Goal: Contribute content

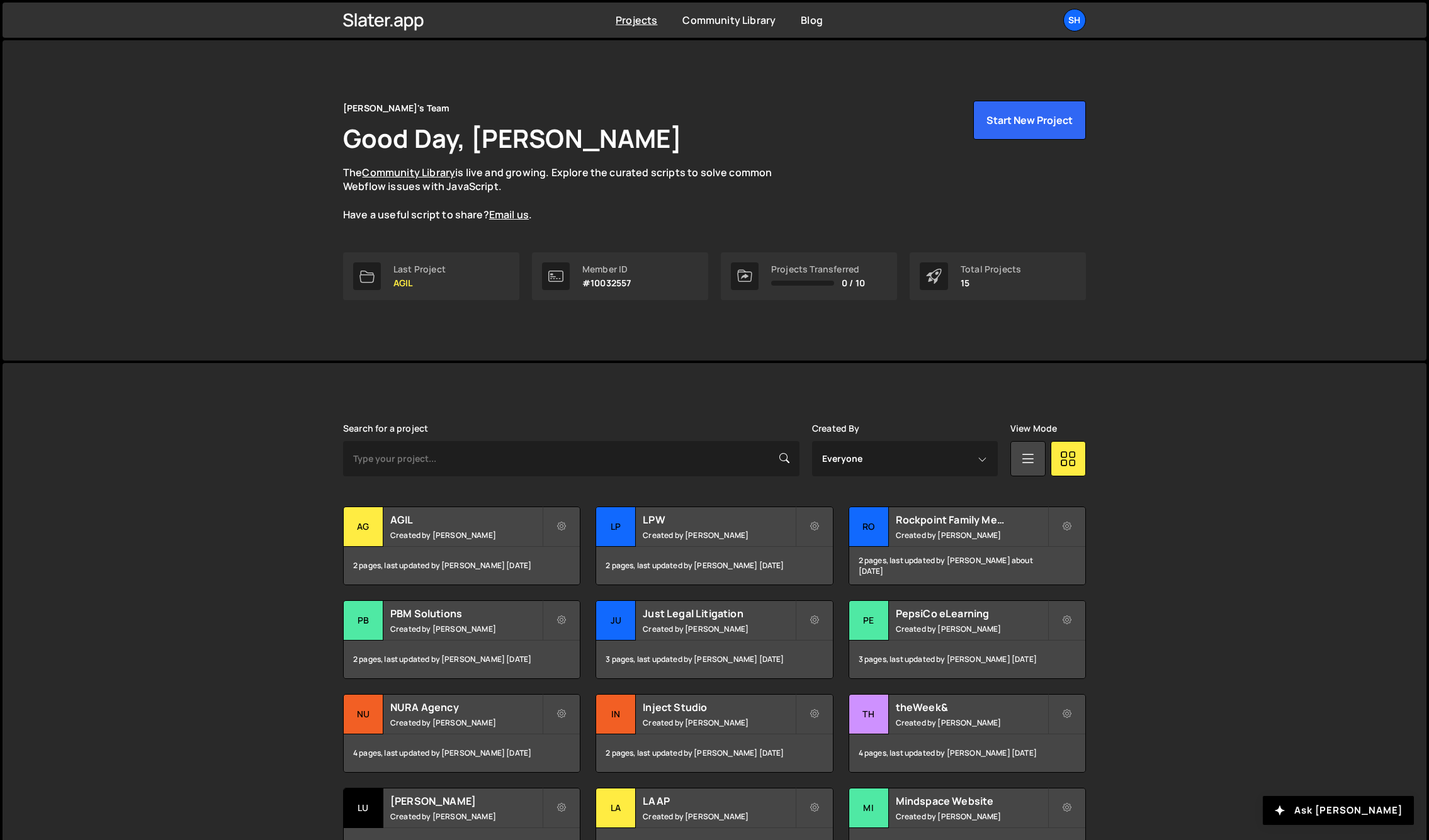
drag, startPoint x: 176, startPoint y: 168, endPoint x: 250, endPoint y: 469, distance: 310.0
click at [177, 175] on div "[PERSON_NAME]'s Team Good Day, [PERSON_NAME] The Community Library is live and …" at bounding box center [715, 200] width 1424 height 320
click at [620, 527] on div "LP" at bounding box center [616, 527] width 40 height 40
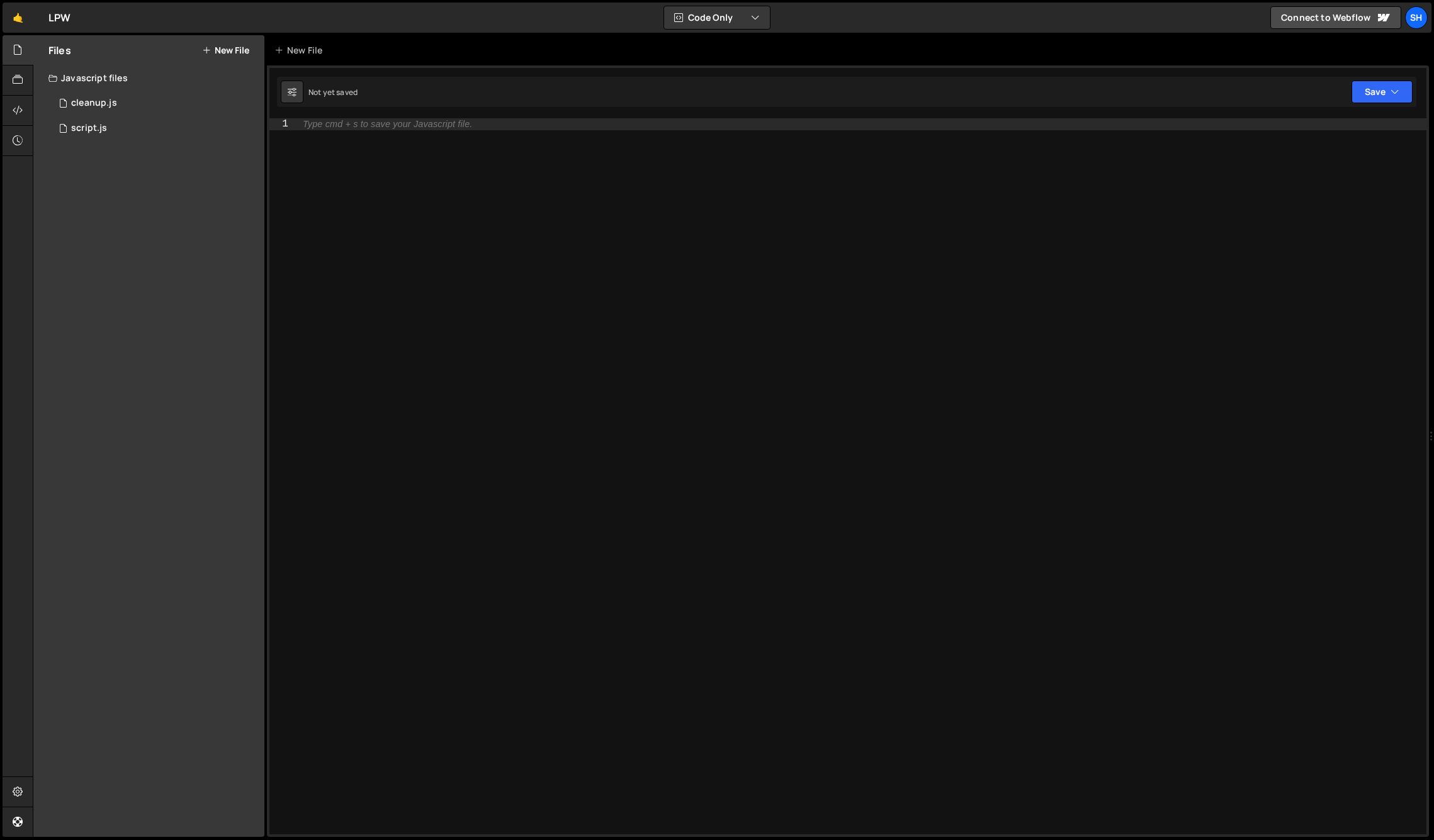
drag, startPoint x: 175, startPoint y: 260, endPoint x: 225, endPoint y: 233, distance: 56.8
click at [175, 260] on div "Files New File Javascript files 0 cleanup.js 0 0 script.js 0 CSS files Copy sha…" at bounding box center [149, 436] width 231 height 802
click at [207, 217] on div "Files New File Javascript files 0 cleanup.js 0 0 script.js 0 CSS files Copy sha…" at bounding box center [149, 436] width 231 height 802
click at [108, 101] on div "cleanup.js" at bounding box center [93, 103] width 46 height 12
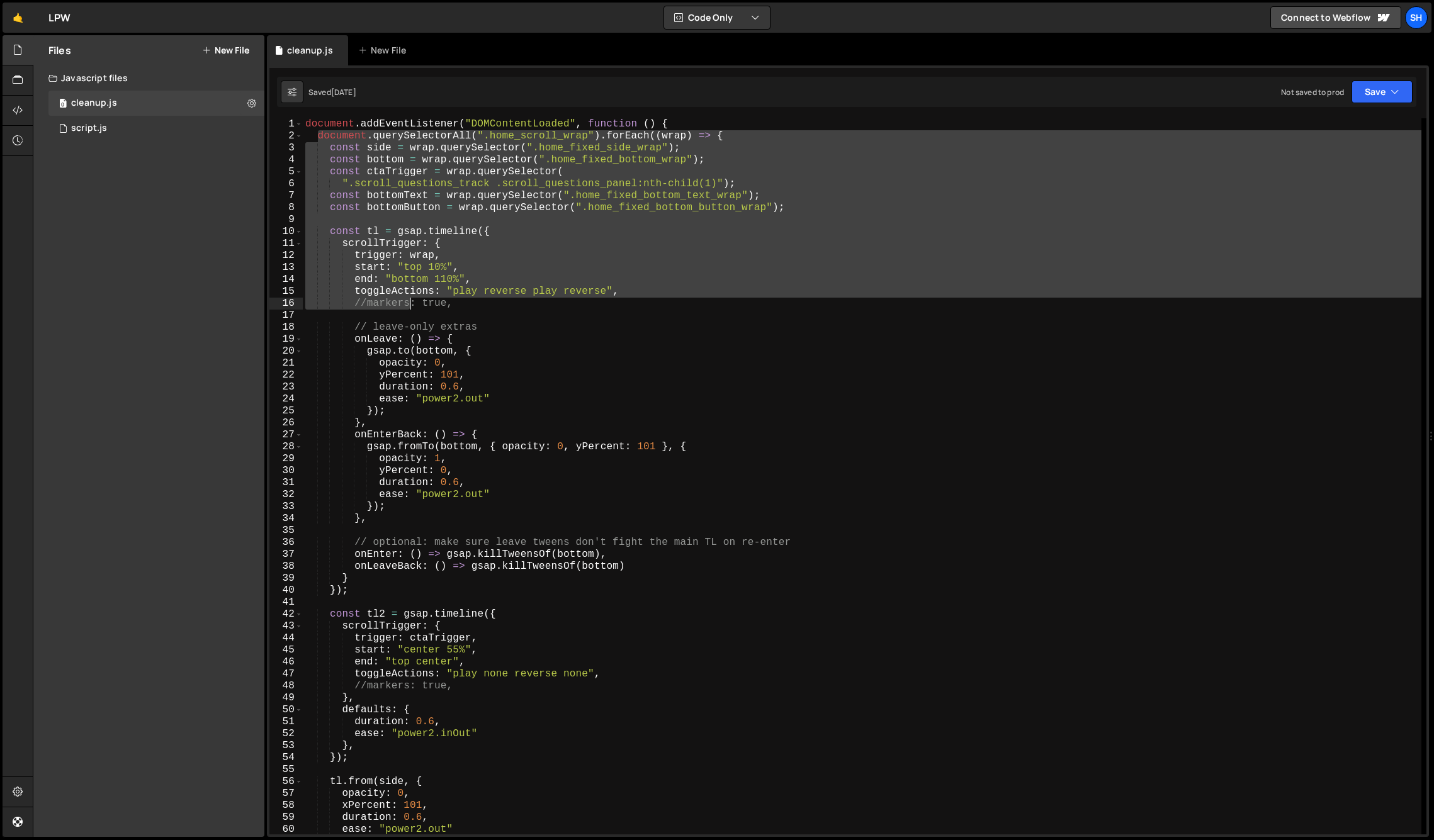
drag, startPoint x: 316, startPoint y: 135, endPoint x: 352, endPoint y: 228, distance: 99.7
click at [400, 288] on div "document . addEventListener ( "DOMContentLoaded" , function ( ) { document . qu…" at bounding box center [862, 488] width 1118 height 740
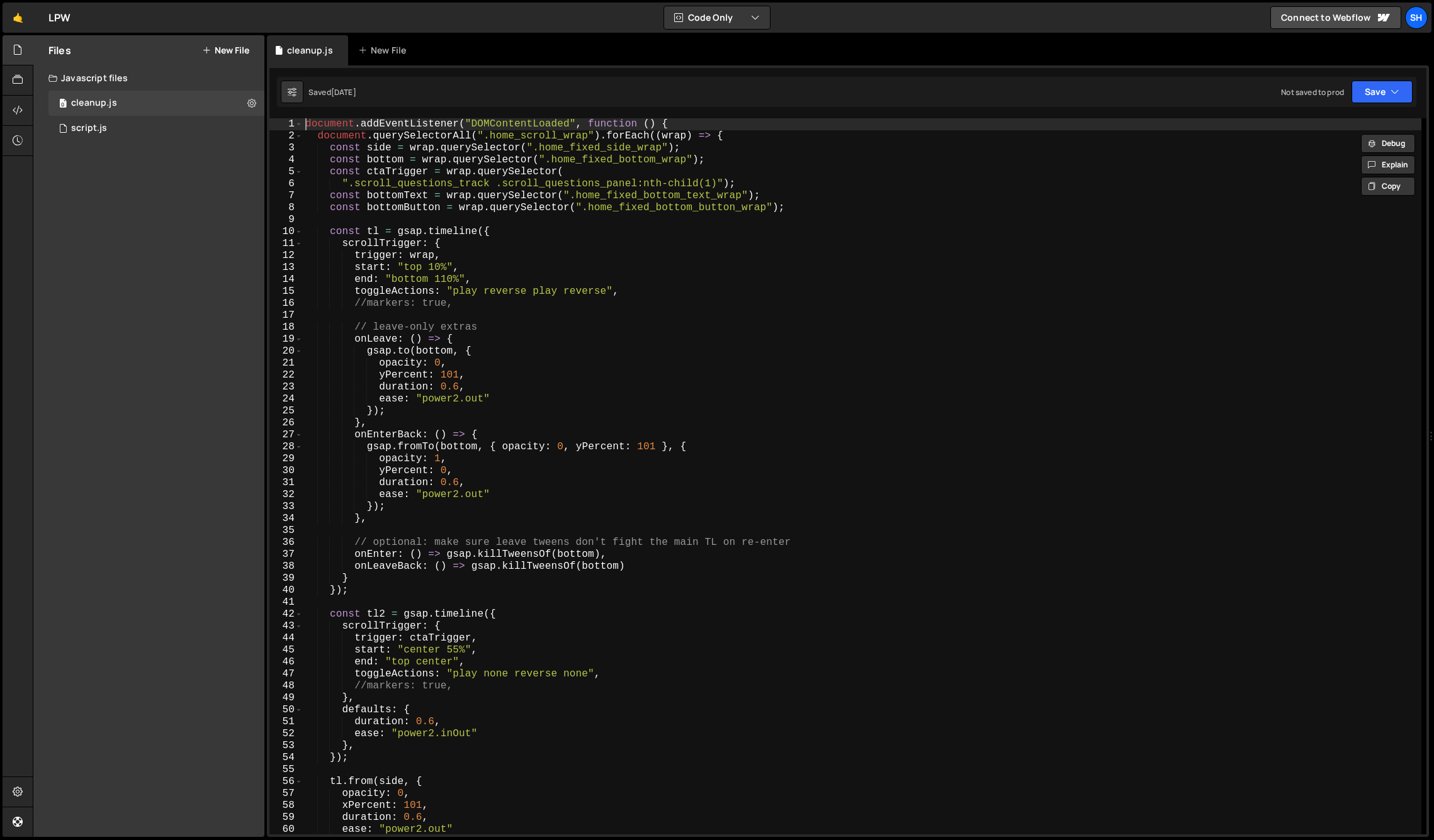
click at [306, 123] on div "document . addEventListener ( "DOMContentLoaded" , function ( ) { document . qu…" at bounding box center [862, 488] width 1118 height 740
type textarea "});"
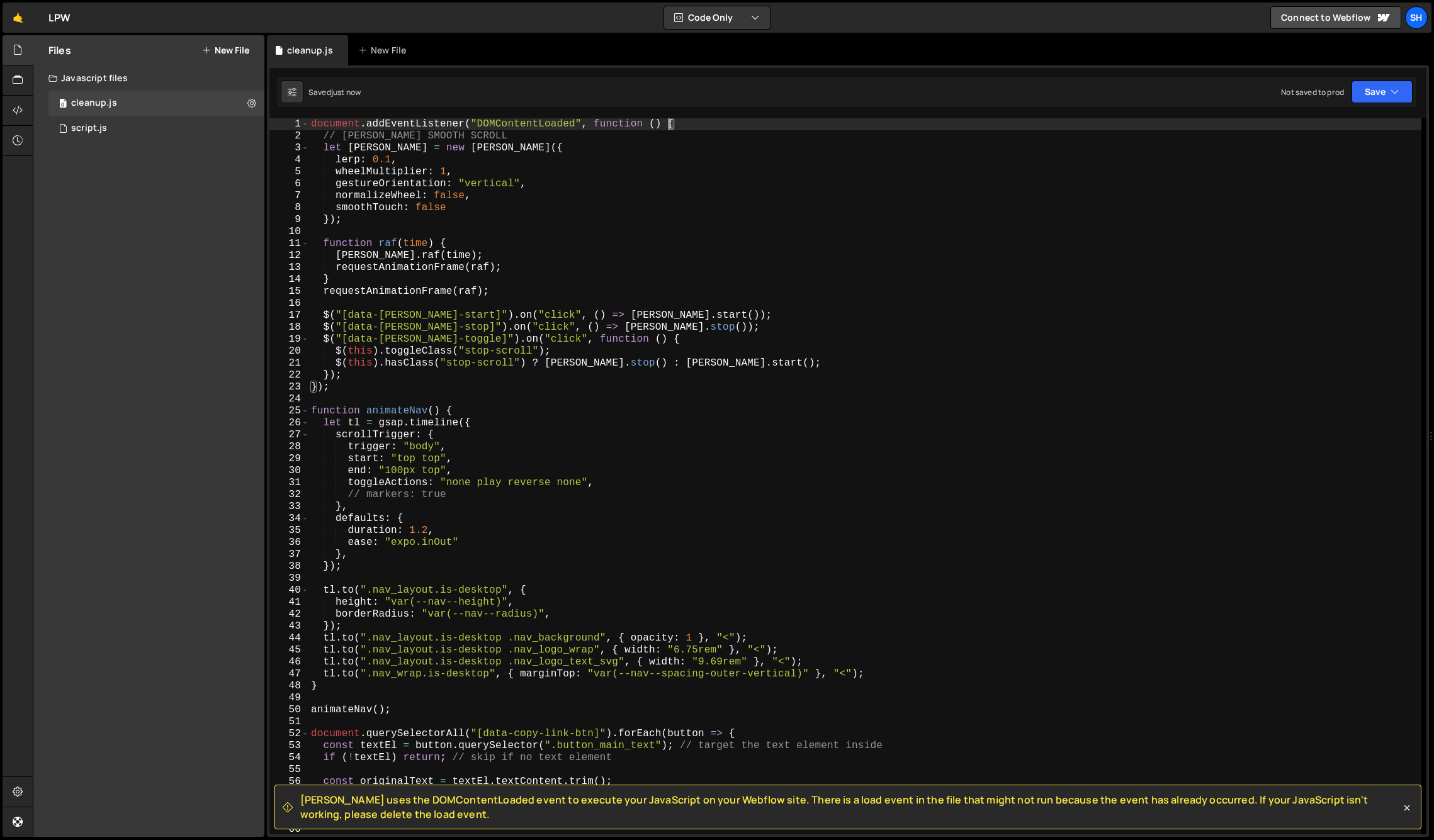
drag, startPoint x: 674, startPoint y: 125, endPoint x: 665, endPoint y: 127, distance: 9.2
click at [667, 125] on div "document . addEventListener ( "DOMContentLoaded" , function ( ) { // LENIS SMOO…" at bounding box center [865, 488] width 1113 height 740
click at [329, 389] on div "document . addEventListener ( "DOMContentLoaded" , function ( ) { // LENIS SMOO…" at bounding box center [865, 488] width 1113 height 740
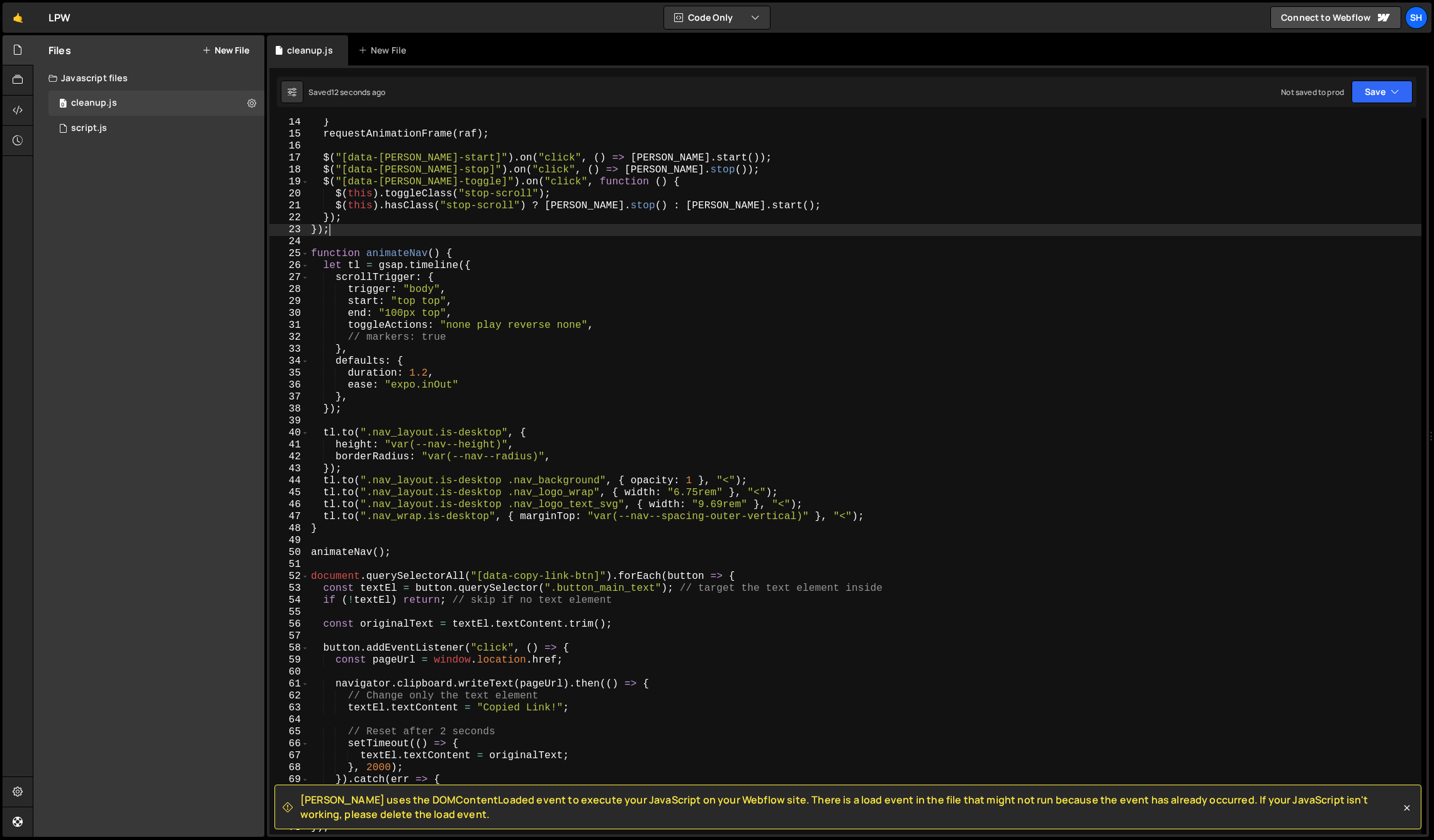
scroll to position [158, 0]
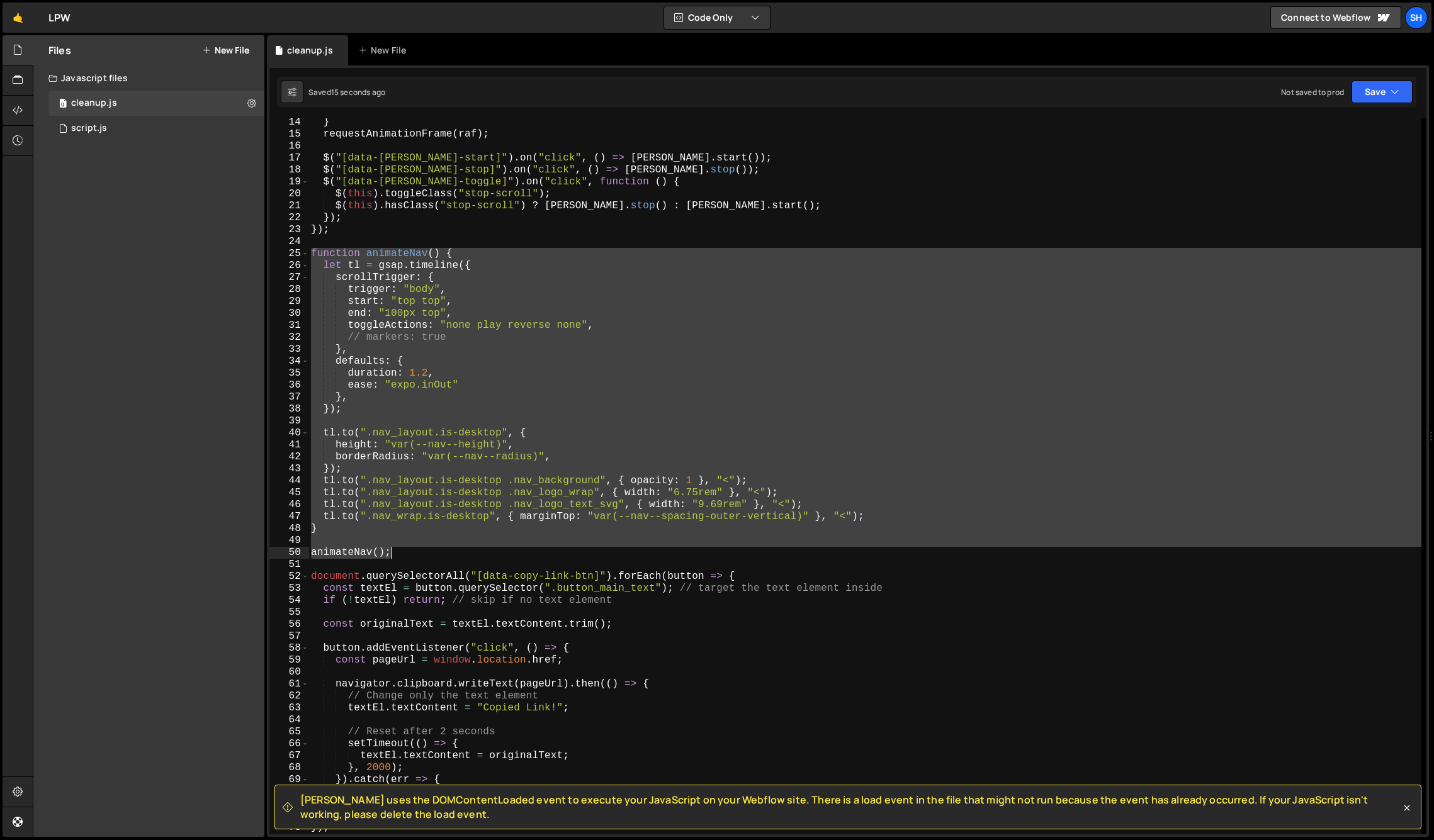
drag, startPoint x: 312, startPoint y: 250, endPoint x: 391, endPoint y: 551, distance: 311.2
click at [391, 551] on div "} requestAnimationFrame ( raf ) ; $ ( "[data-lenis-start]" ) . on ( "click" , (…" at bounding box center [865, 486] width 1113 height 740
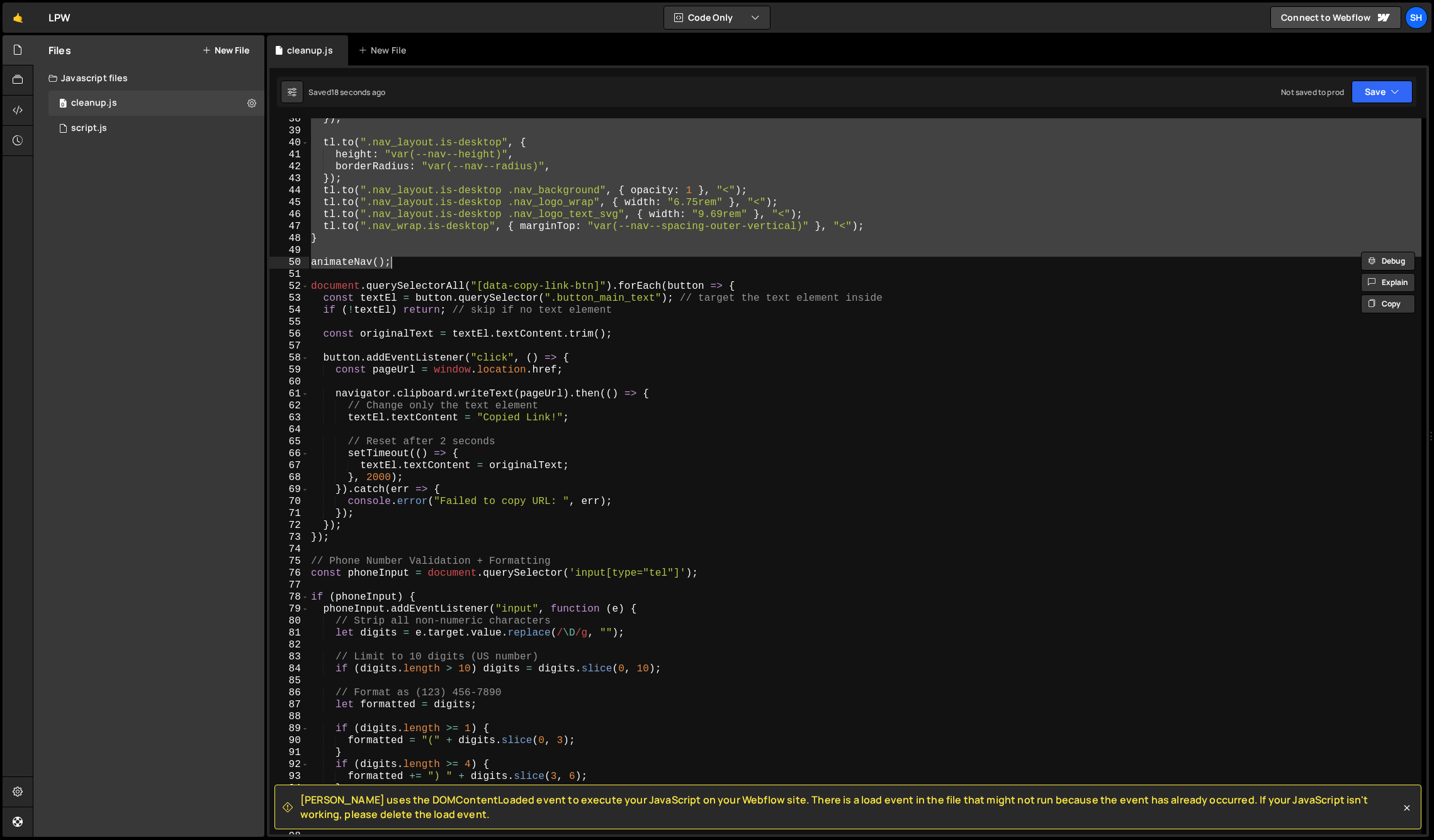
scroll to position [447, 0]
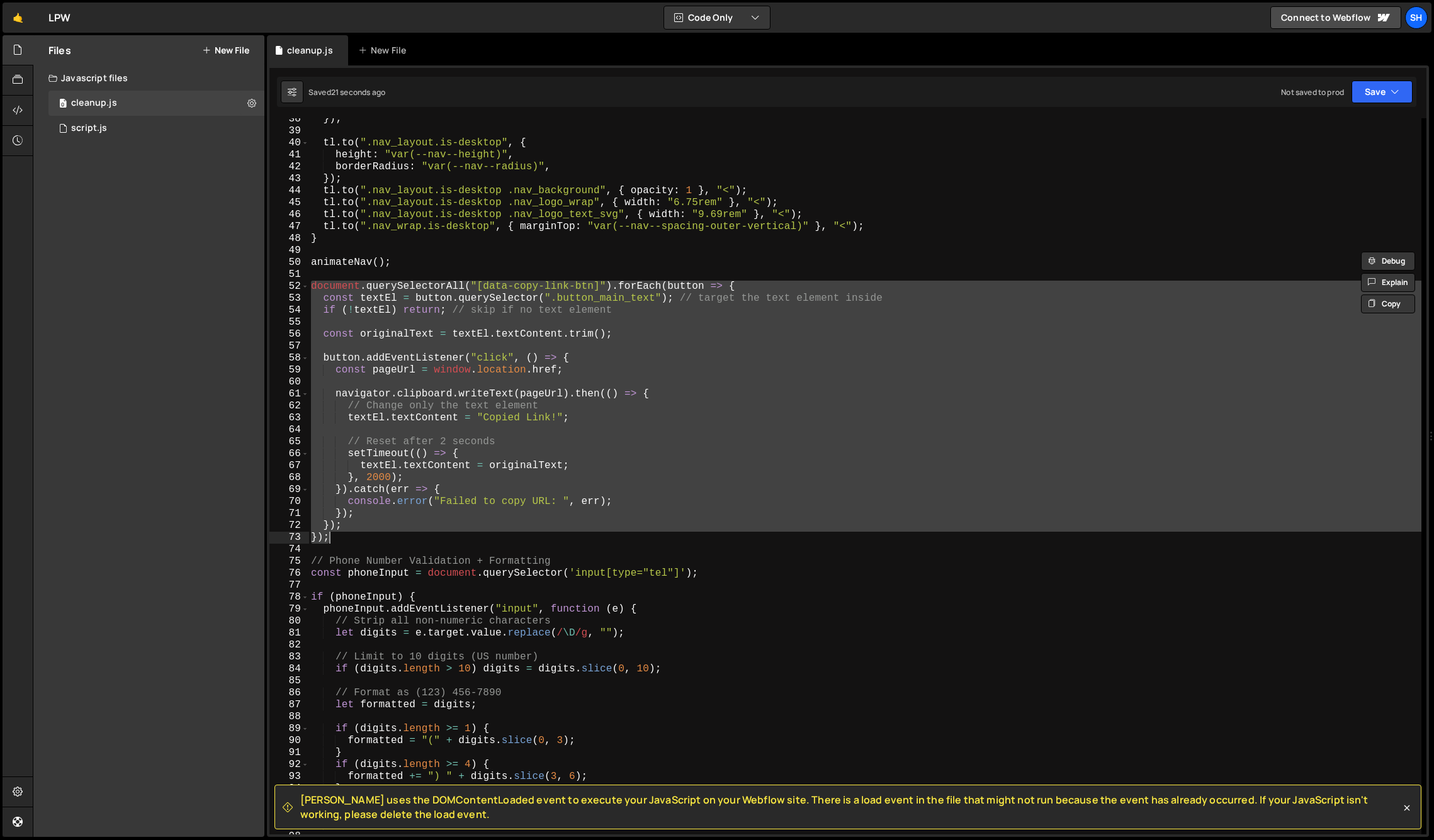
drag, startPoint x: 313, startPoint y: 286, endPoint x: 342, endPoint y: 541, distance: 256.6
click at [342, 541] on div "}) ; tl . to ( ".nav_layout.is-desktop" , { height : "var(--nav--height)" , bor…" at bounding box center [865, 483] width 1113 height 740
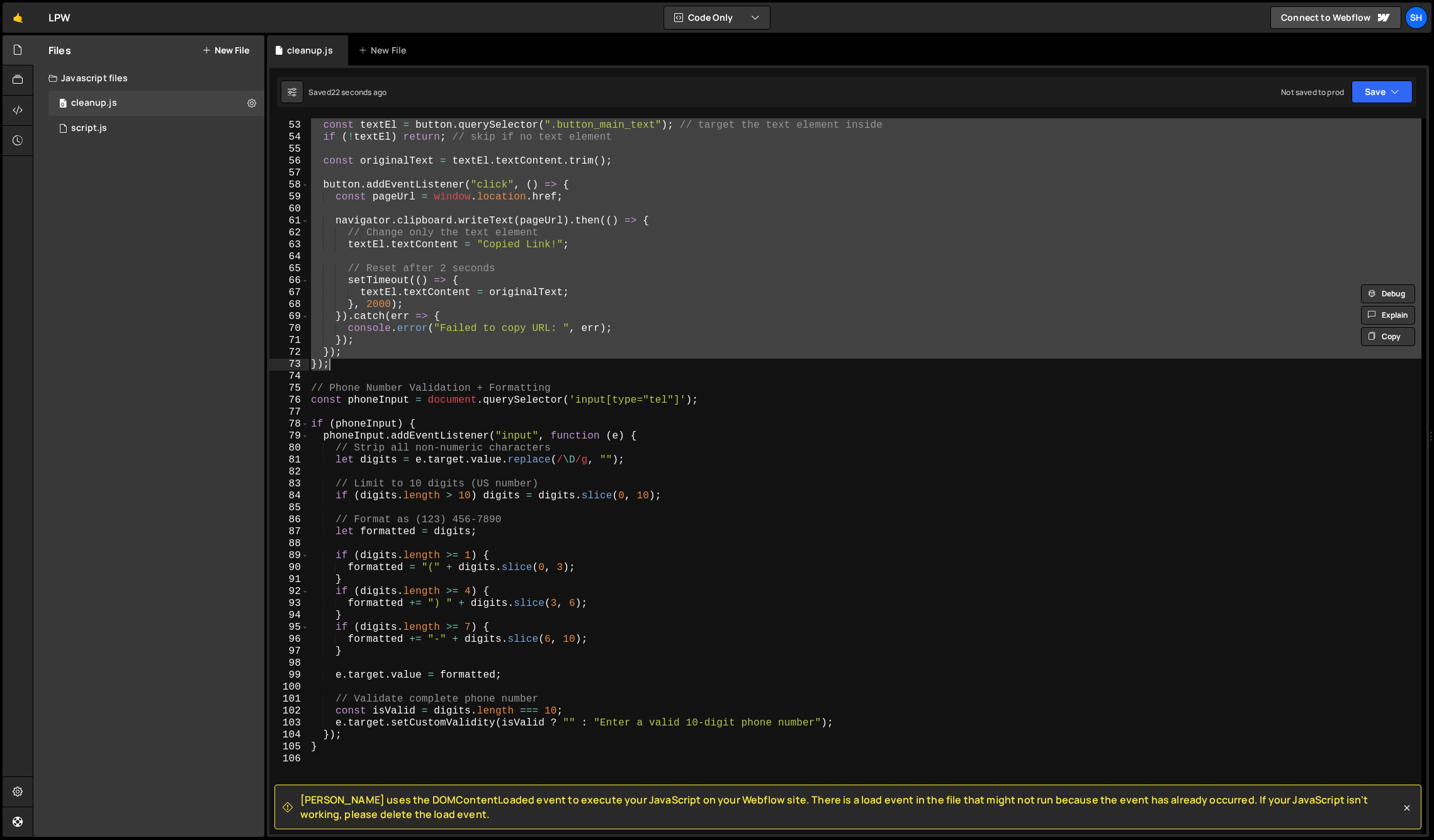
scroll to position [620, 0]
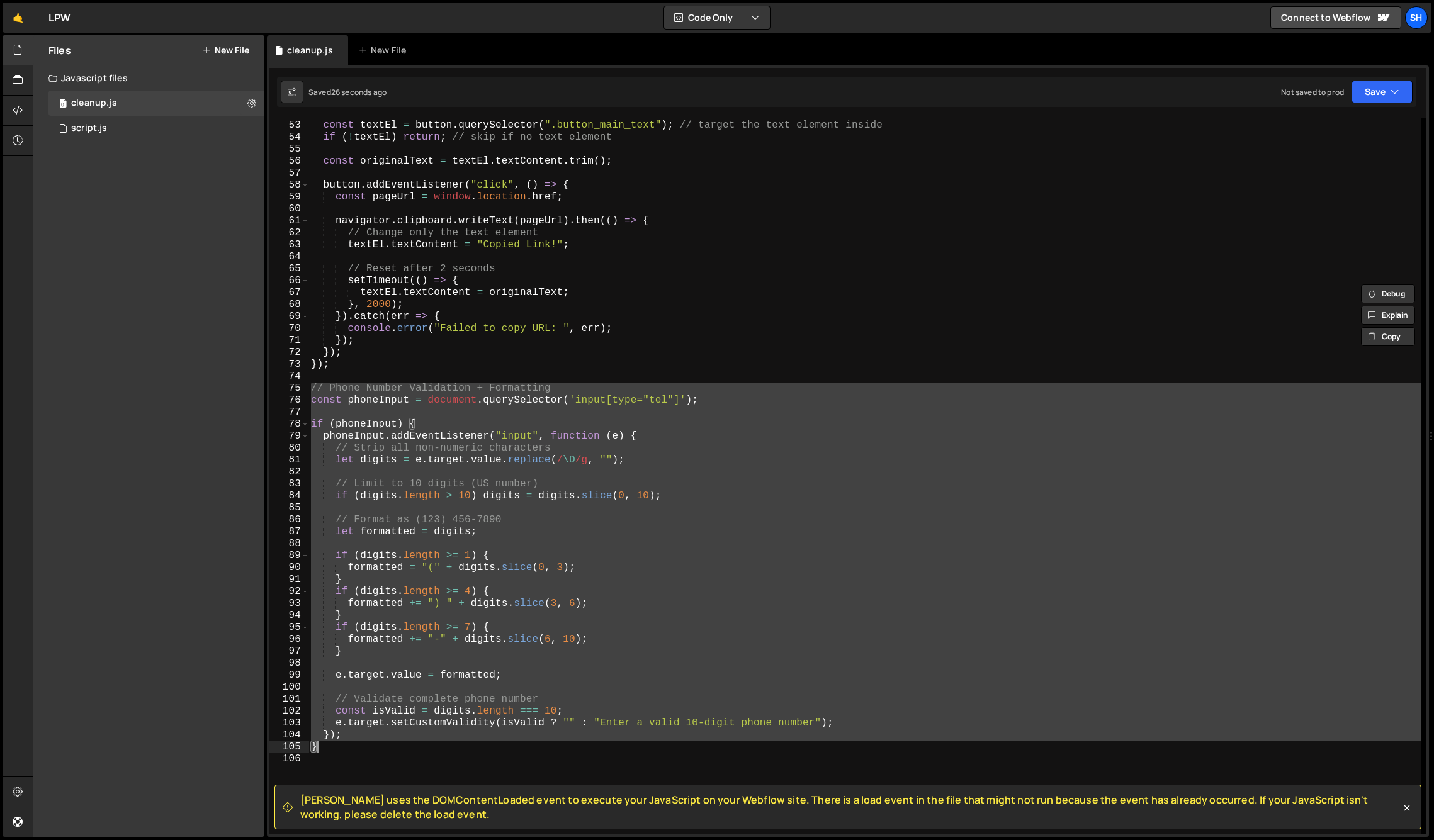
drag, startPoint x: 313, startPoint y: 388, endPoint x: 378, endPoint y: 750, distance: 367.8
click at [378, 750] on div "document . querySelectorAll ( "[data-copy-link-btn]" ) . forEach ( button => { …" at bounding box center [865, 477] width 1113 height 740
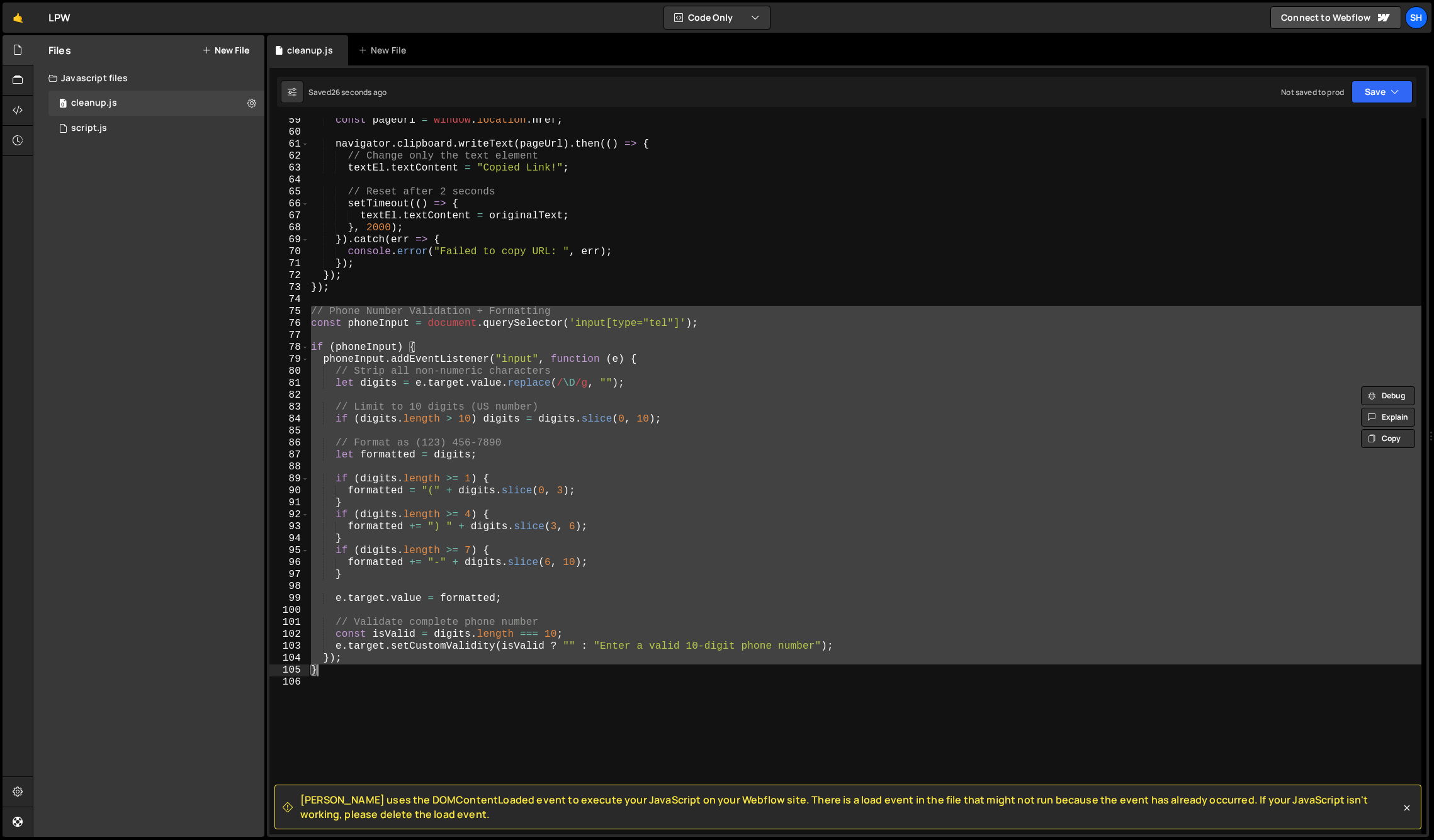
scroll to position [758, 0]
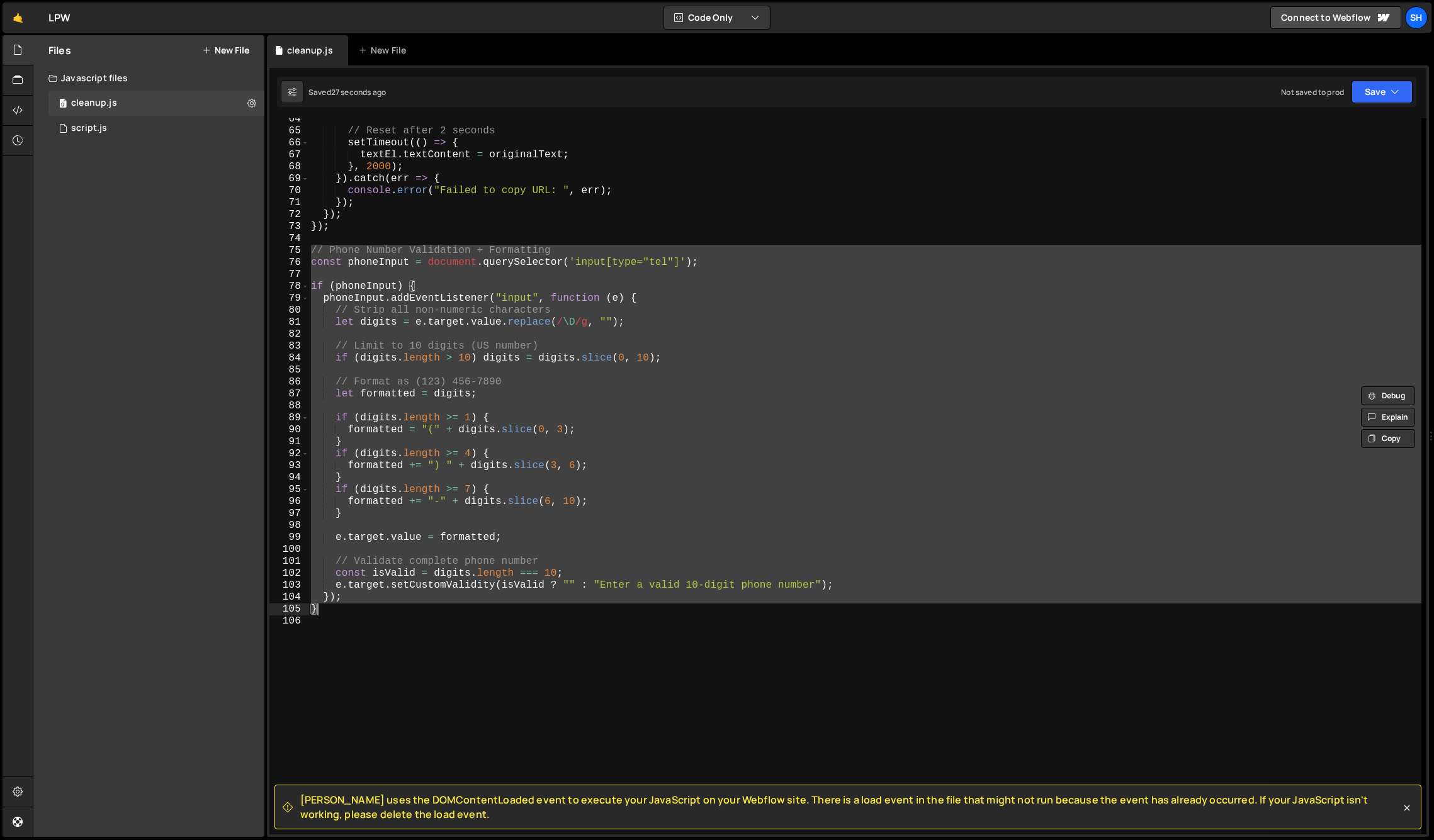
click at [339, 611] on div "// Reset after 2 seconds setTimeout (( ) => { textEl . textContent = originalTe…" at bounding box center [865, 477] width 1113 height 716
type textarea "}"
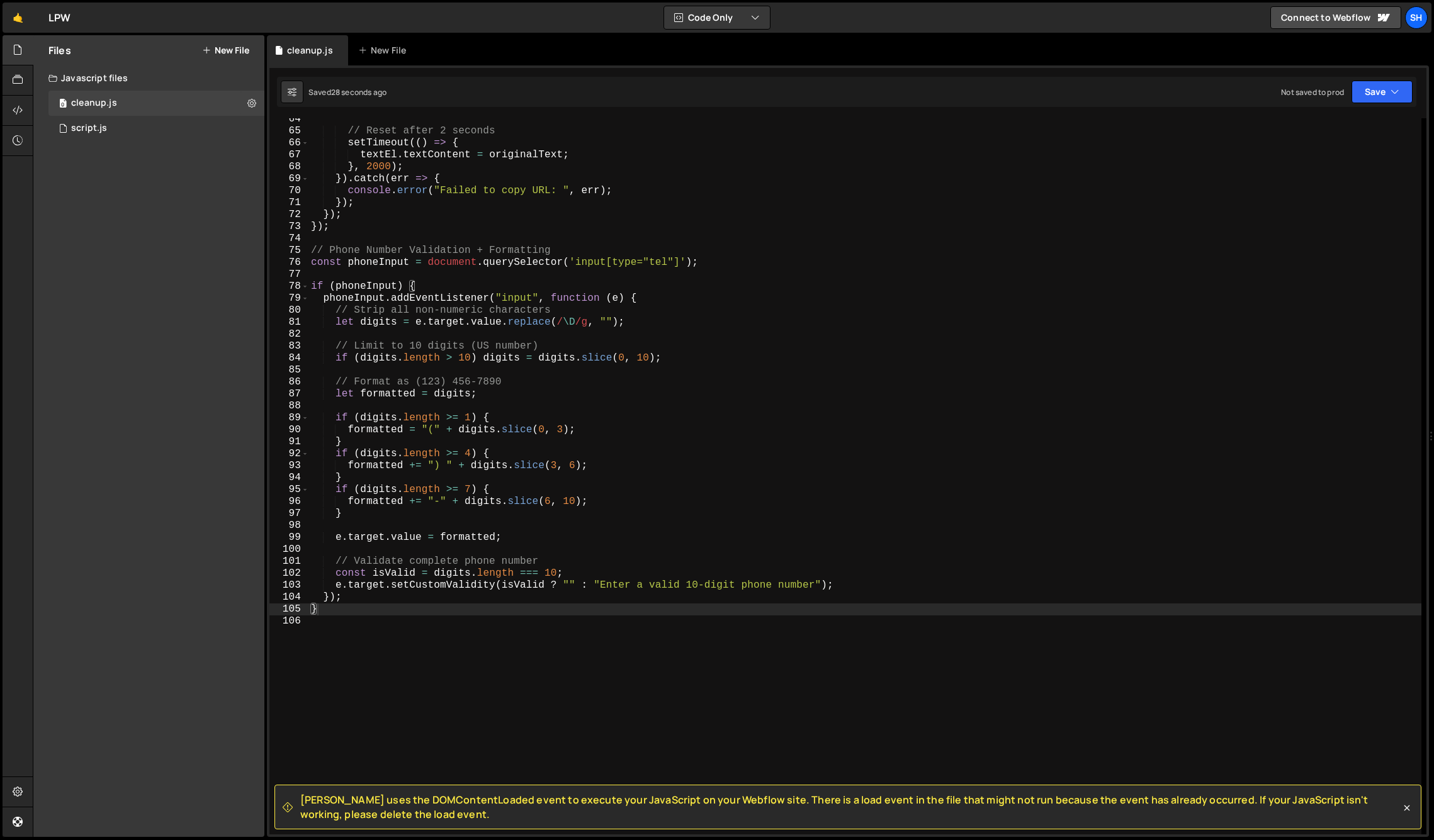
click at [193, 527] on div "Files New File Javascript files 0 cleanup.js 0 0 script.js 0 CSS files Copy sha…" at bounding box center [149, 436] width 231 height 802
